Goal: Task Accomplishment & Management: Use online tool/utility

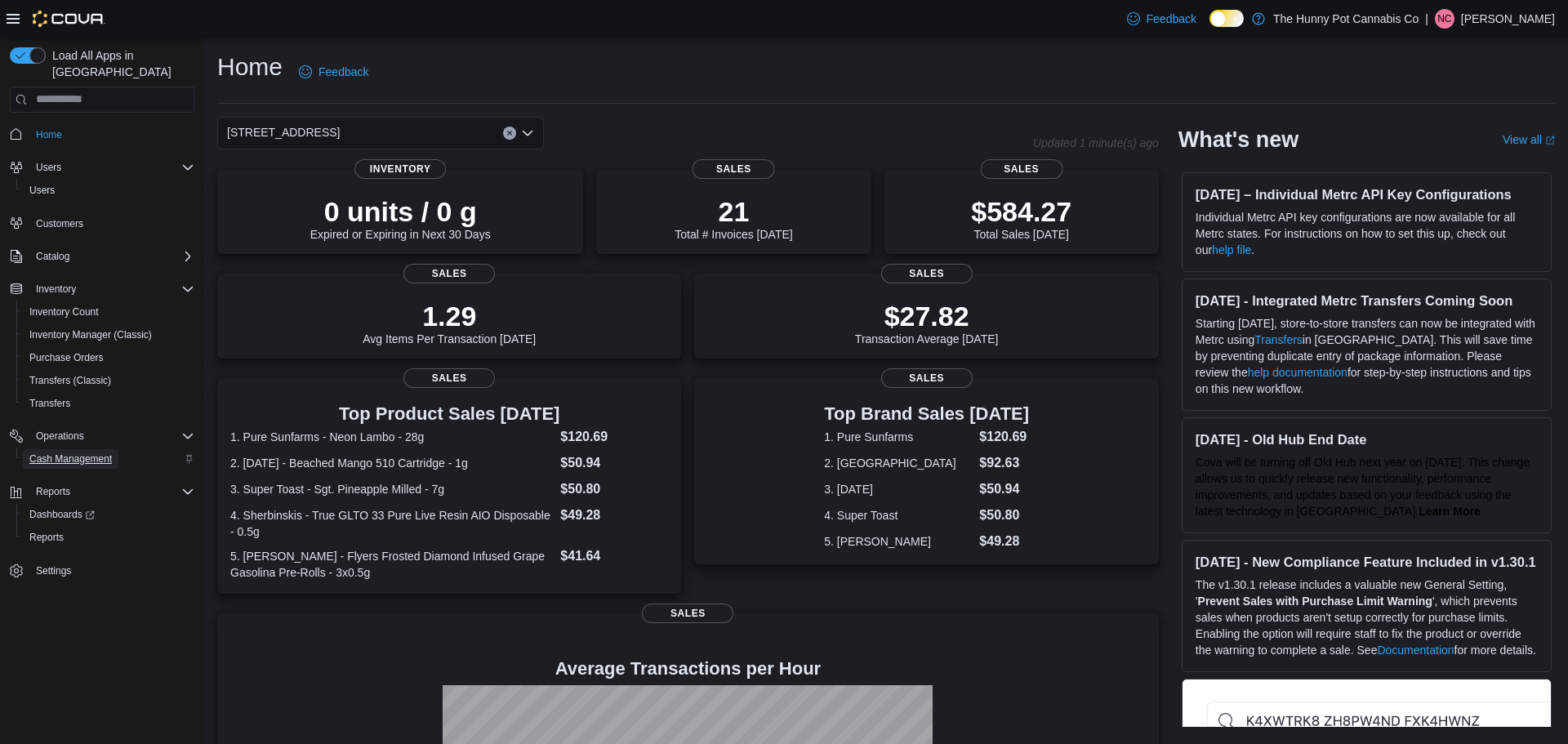
click at [72, 450] on span "Cash Management" at bounding box center [70, 459] width 82 height 19
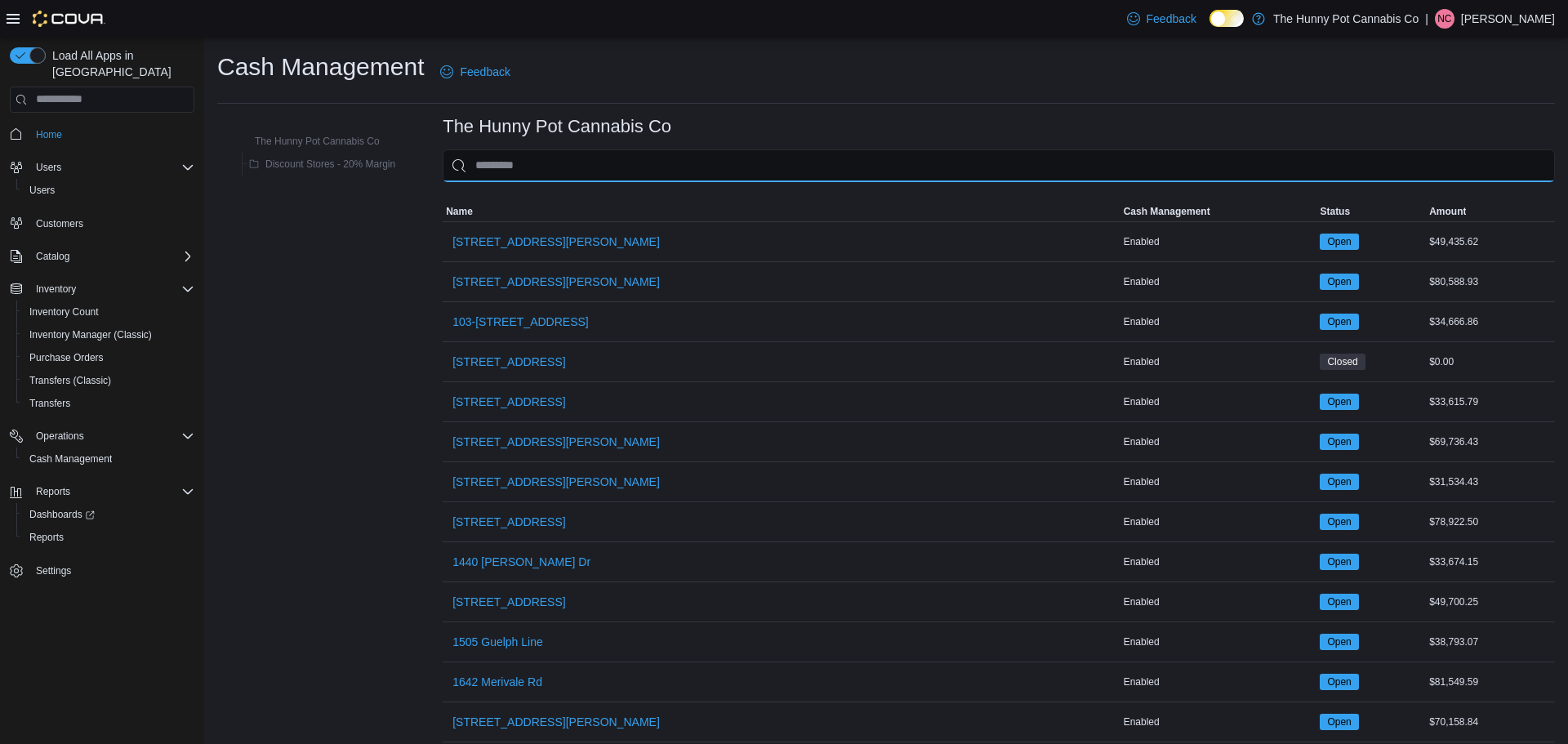
click at [594, 158] on input "This is a search bar. As you type, the results lower in the page will automatic…" at bounding box center [999, 165] width 1113 height 32
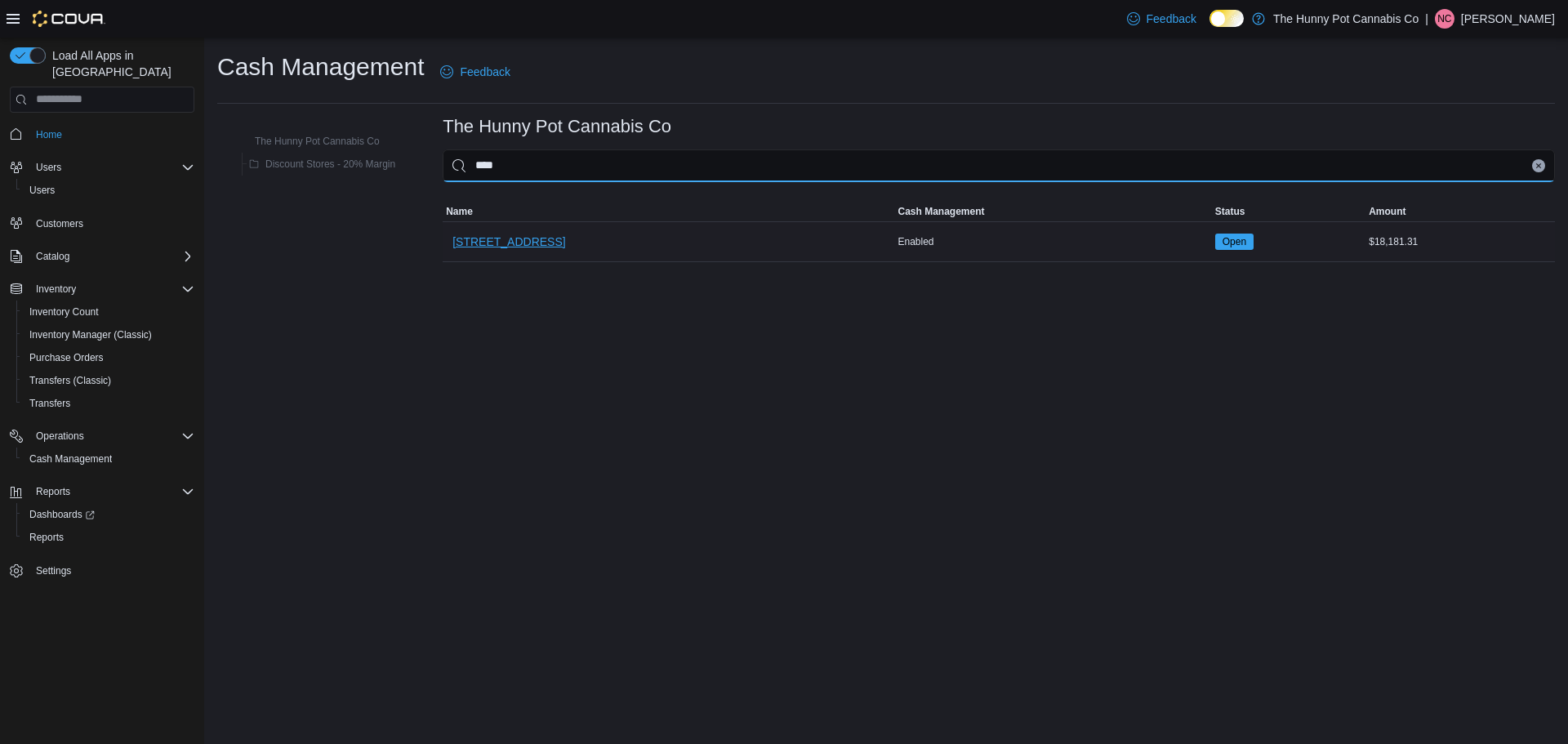
type input "****"
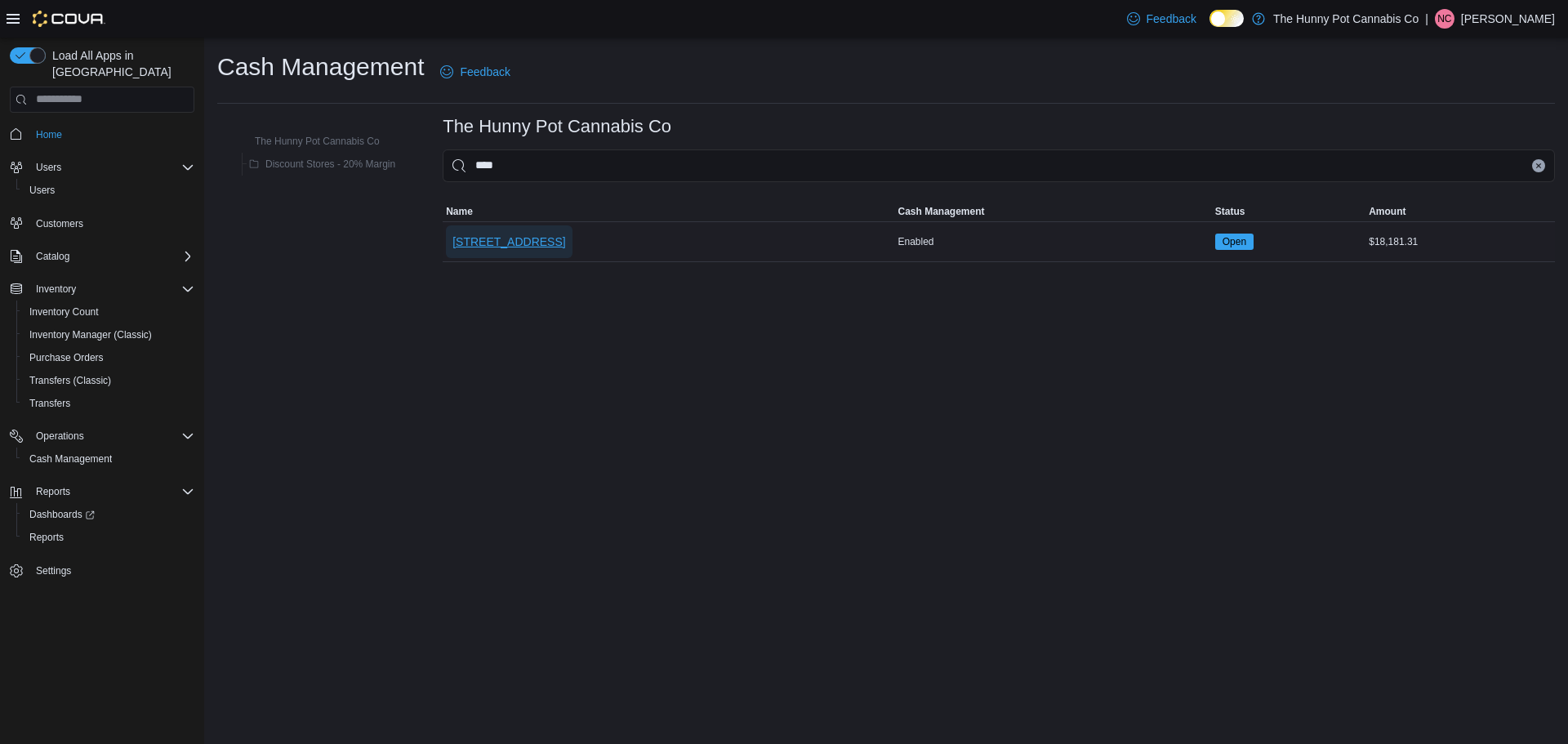
click at [530, 252] on span "[STREET_ADDRESS]" at bounding box center [509, 241] width 113 height 32
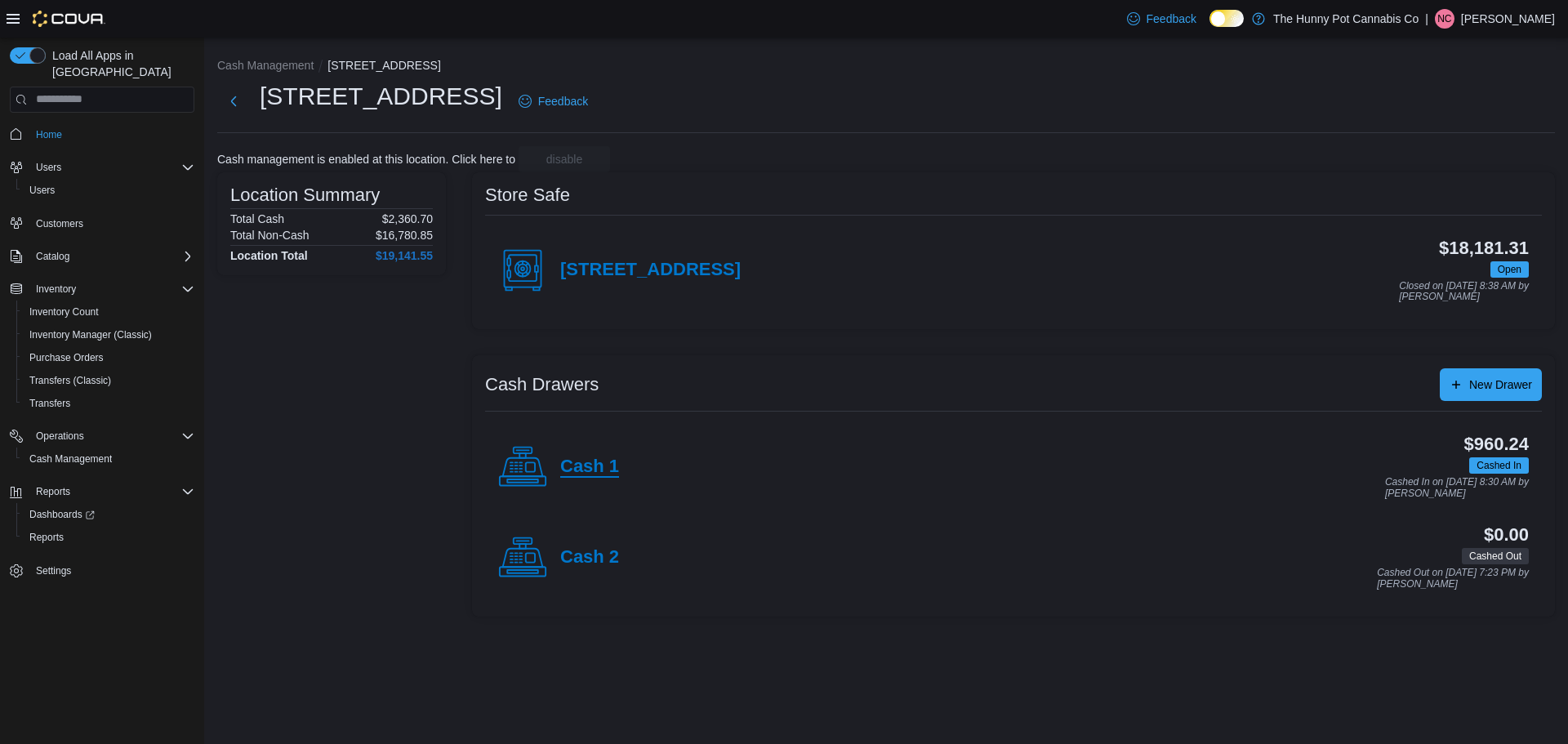
click at [569, 460] on h4 "Cash 1" at bounding box center [589, 467] width 58 height 21
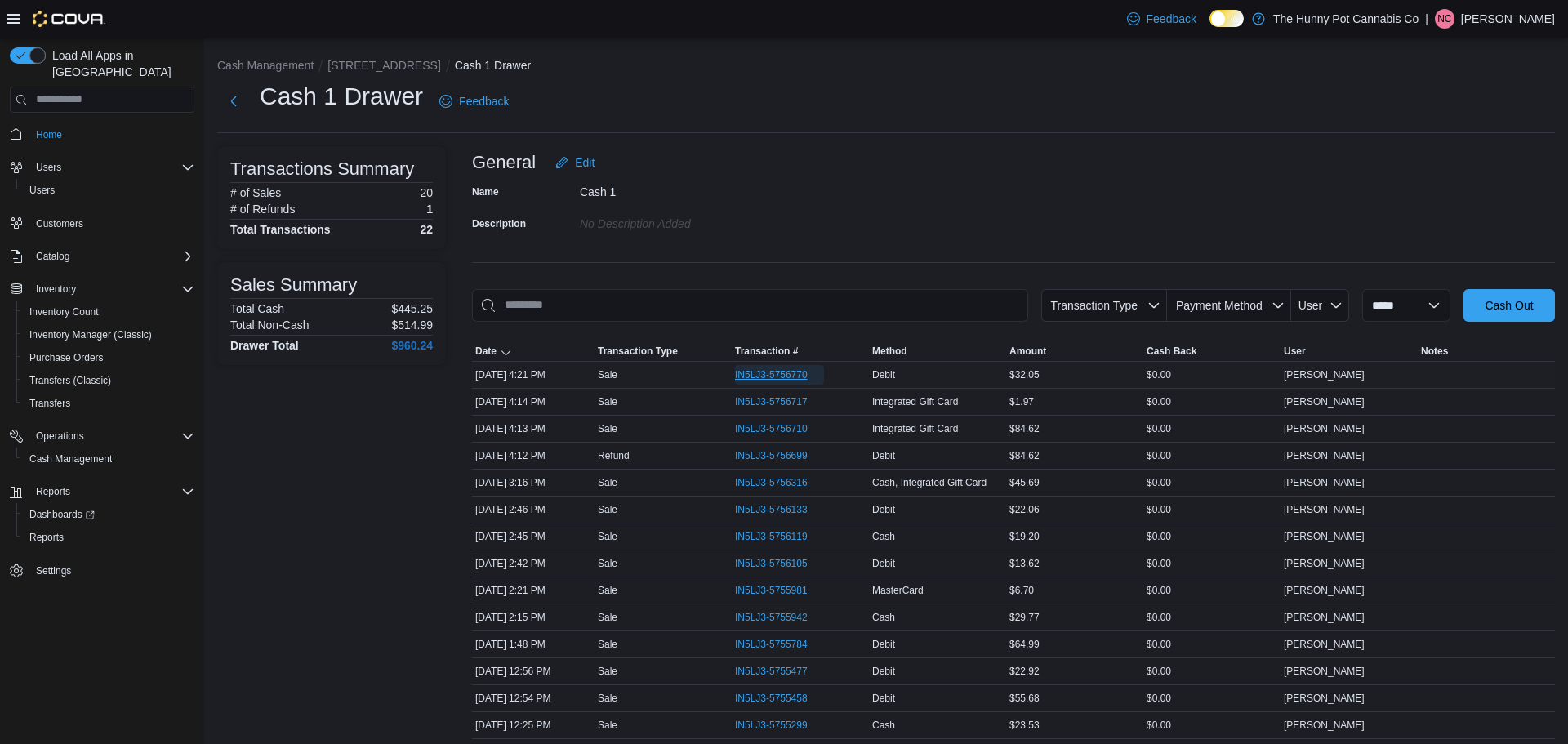
click at [760, 374] on span "IN5LJ3-5756770" at bounding box center [771, 375] width 72 height 13
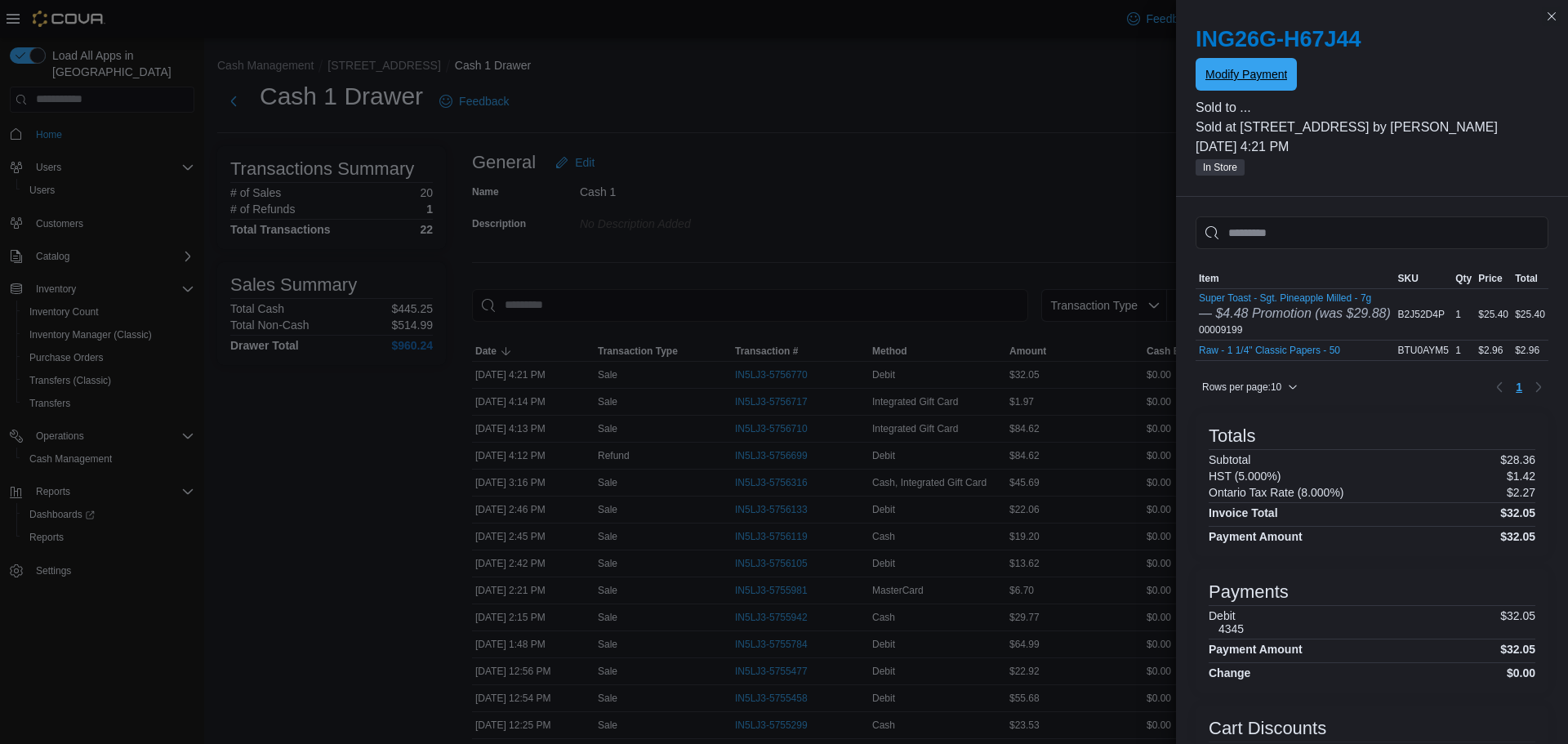
click at [1277, 75] on span "Modify Payment" at bounding box center [1246, 74] width 82 height 17
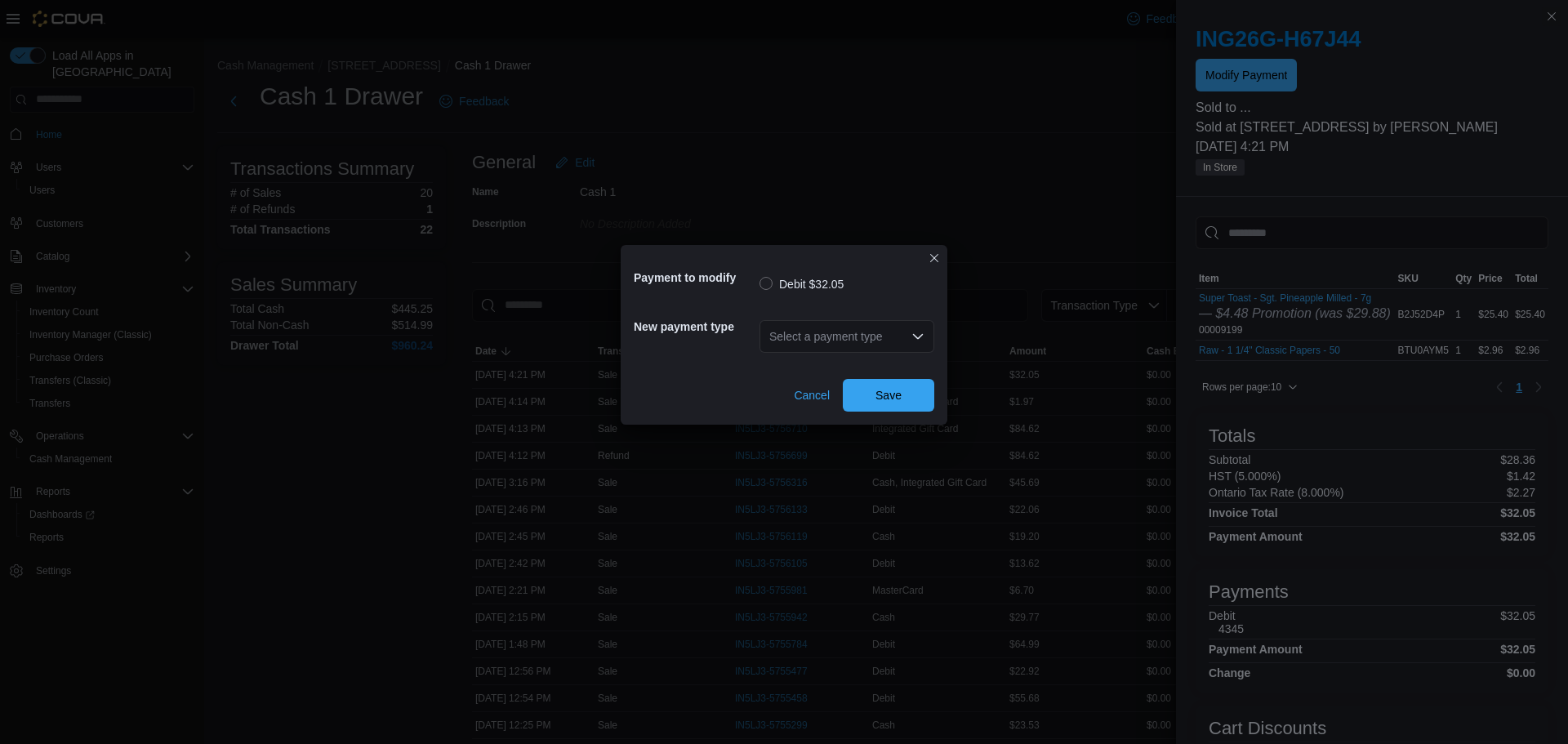
click at [854, 352] on div "Select a payment type" at bounding box center [847, 336] width 175 height 52
click at [881, 337] on div "Select a payment type" at bounding box center [847, 336] width 175 height 32
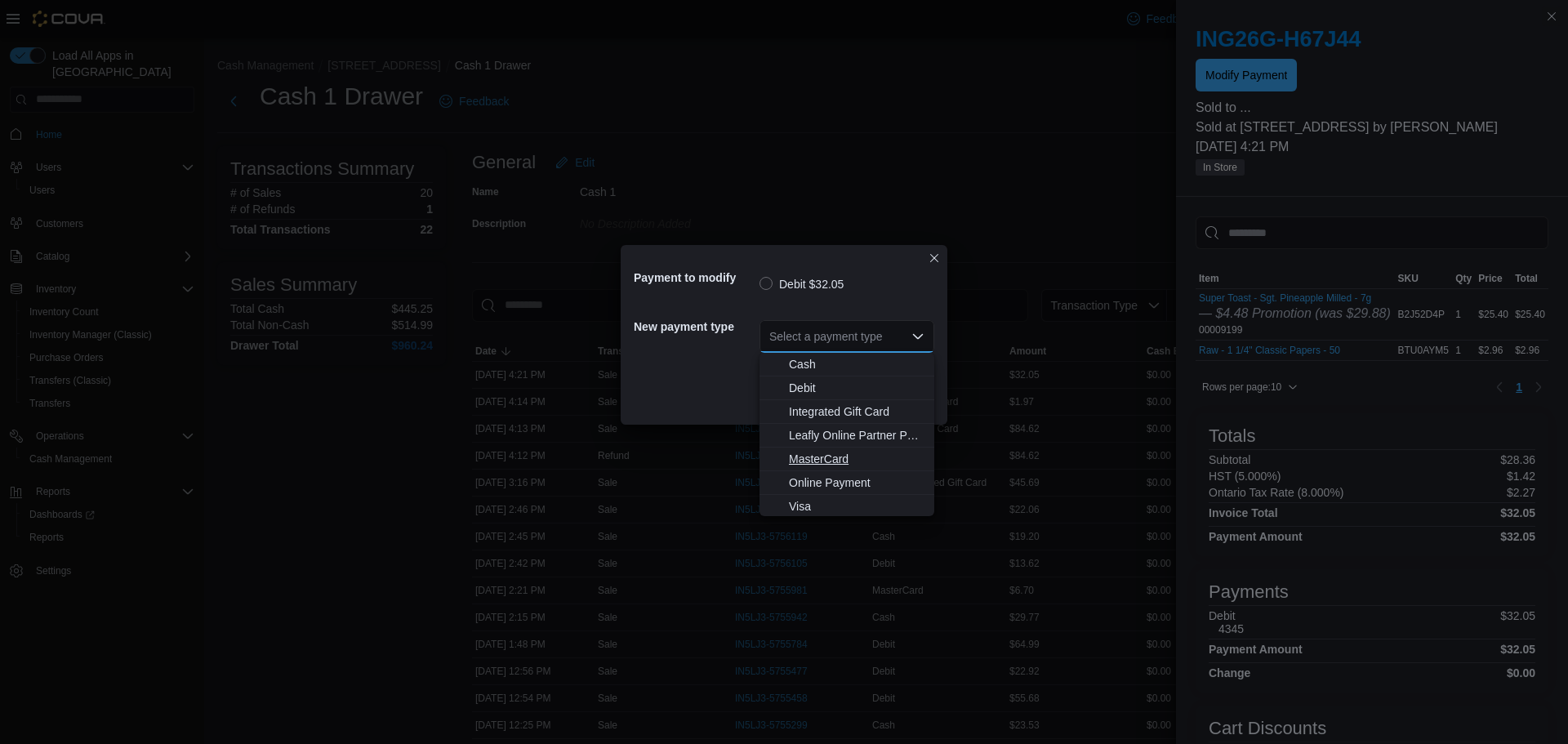
click at [817, 458] on span "MasterCard" at bounding box center [857, 460] width 135 height 17
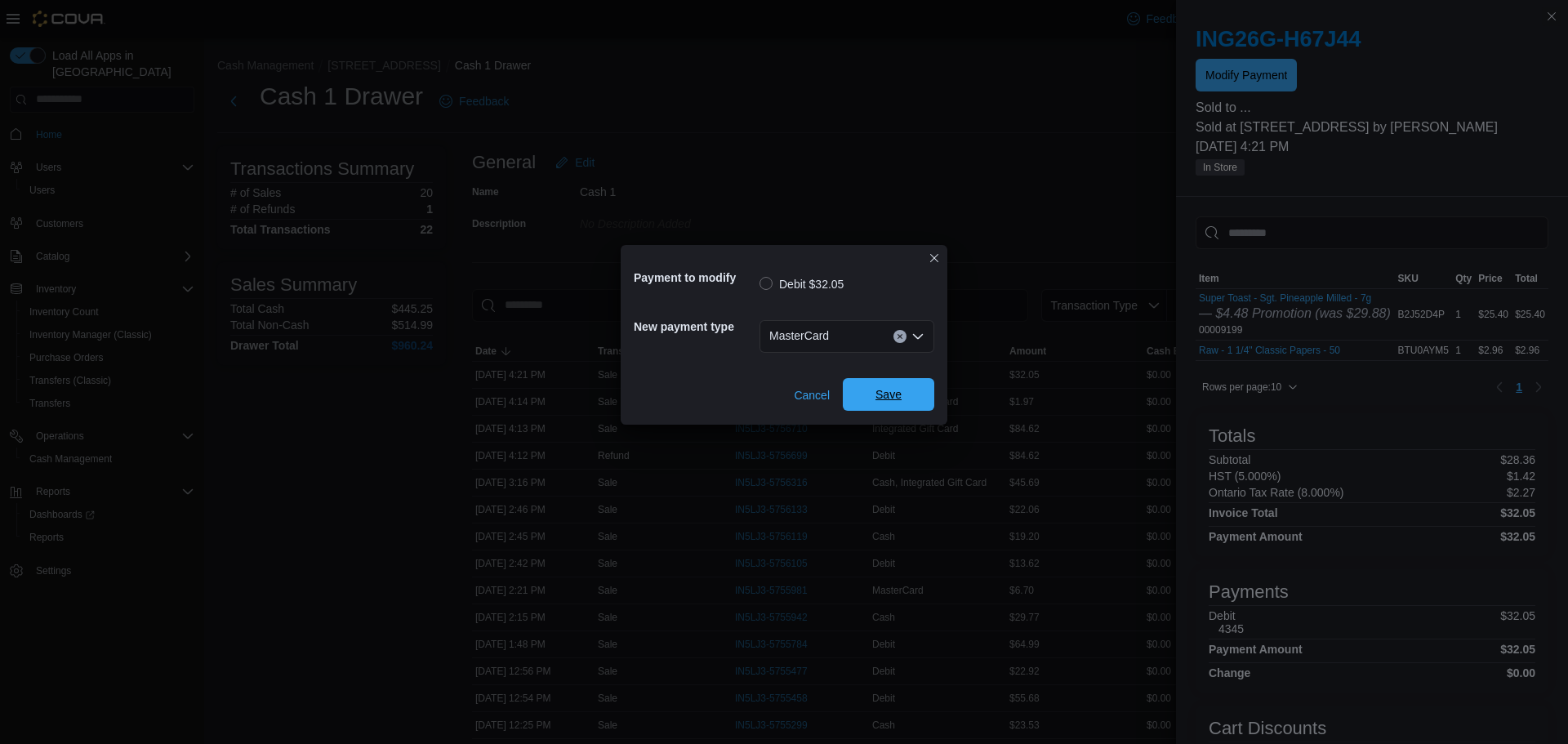
click at [898, 397] on span "Save" at bounding box center [889, 395] width 26 height 17
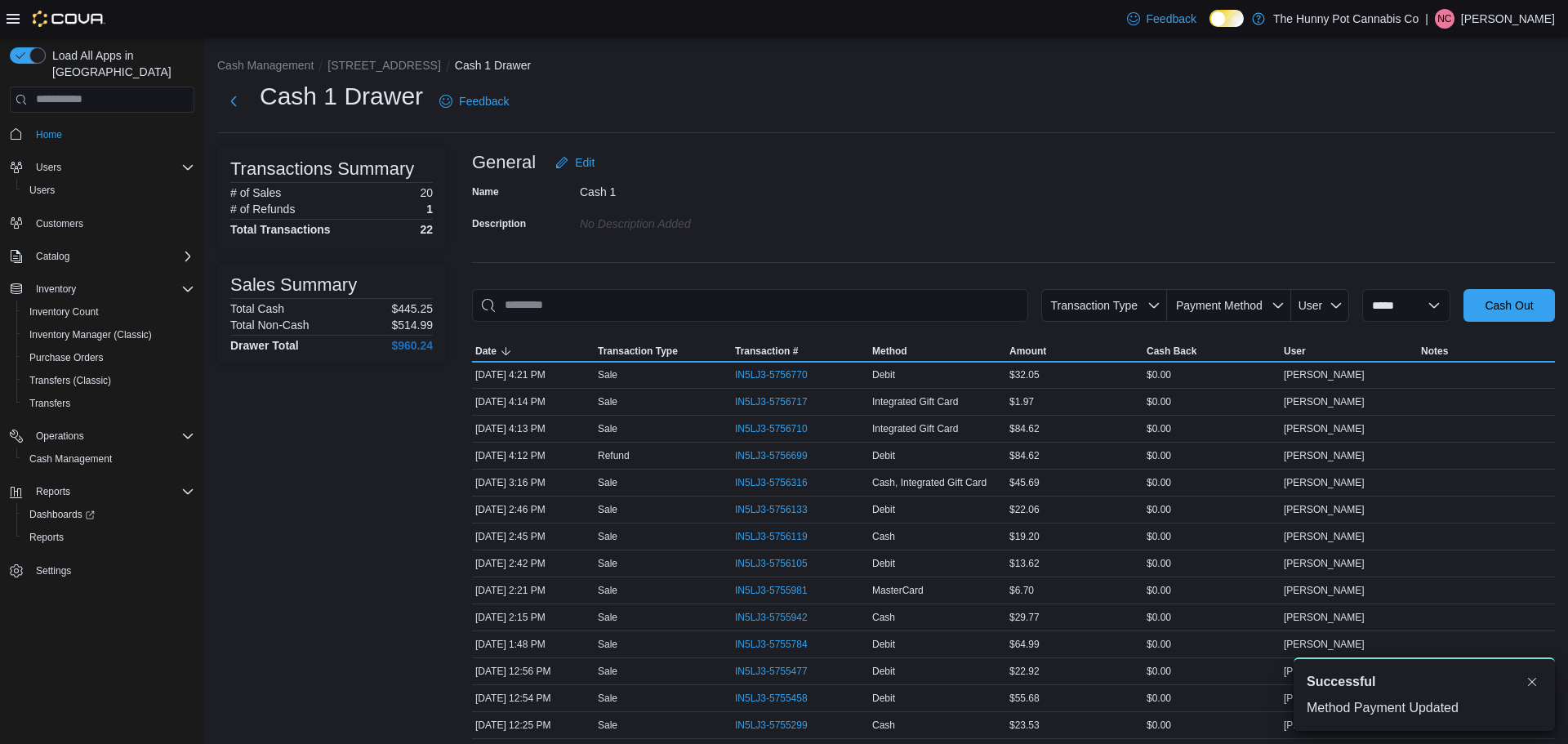
click at [1554, 17] on p "[PERSON_NAME]" at bounding box center [1508, 19] width 94 height 19
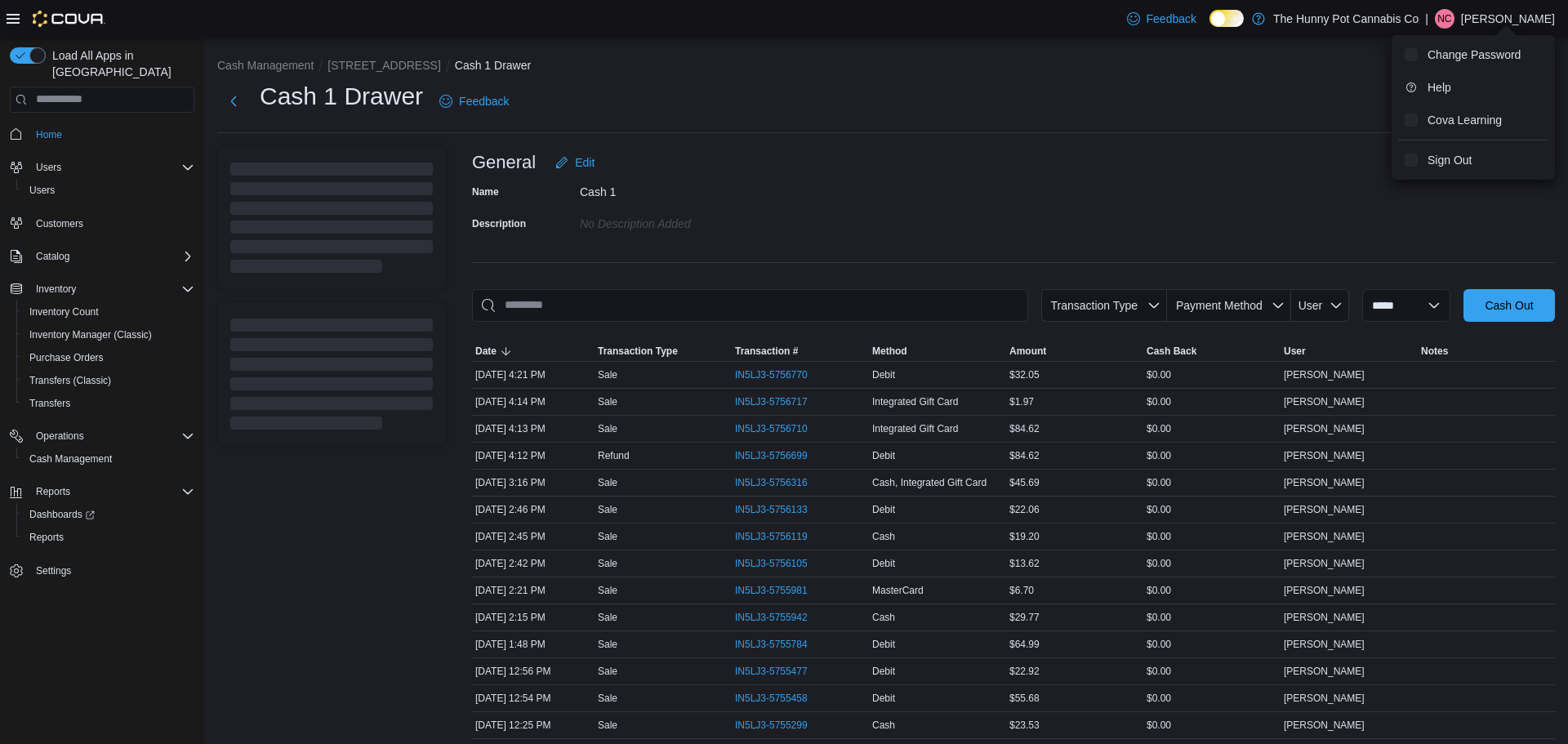
click at [846, 170] on div "General Edit" at bounding box center [1014, 162] width 1083 height 32
